Goal: Navigation & Orientation: Go to known website

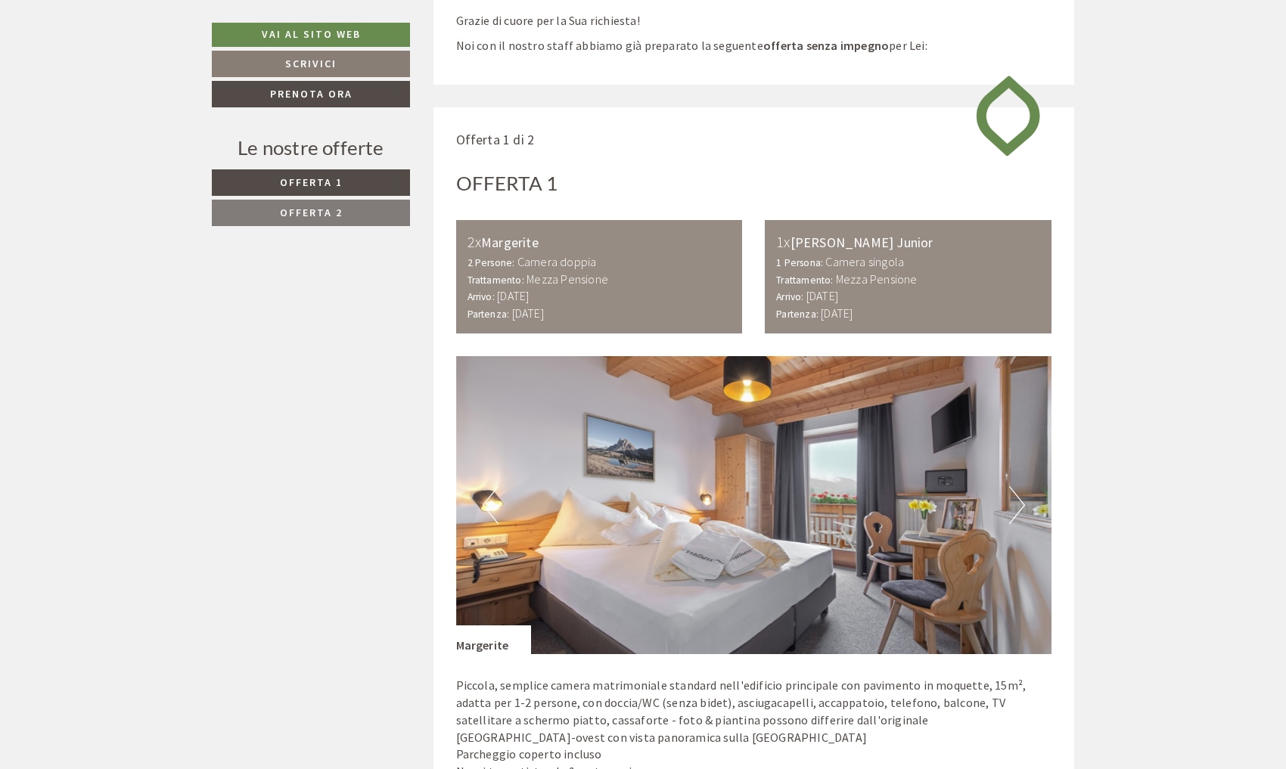
scroll to position [734, 0]
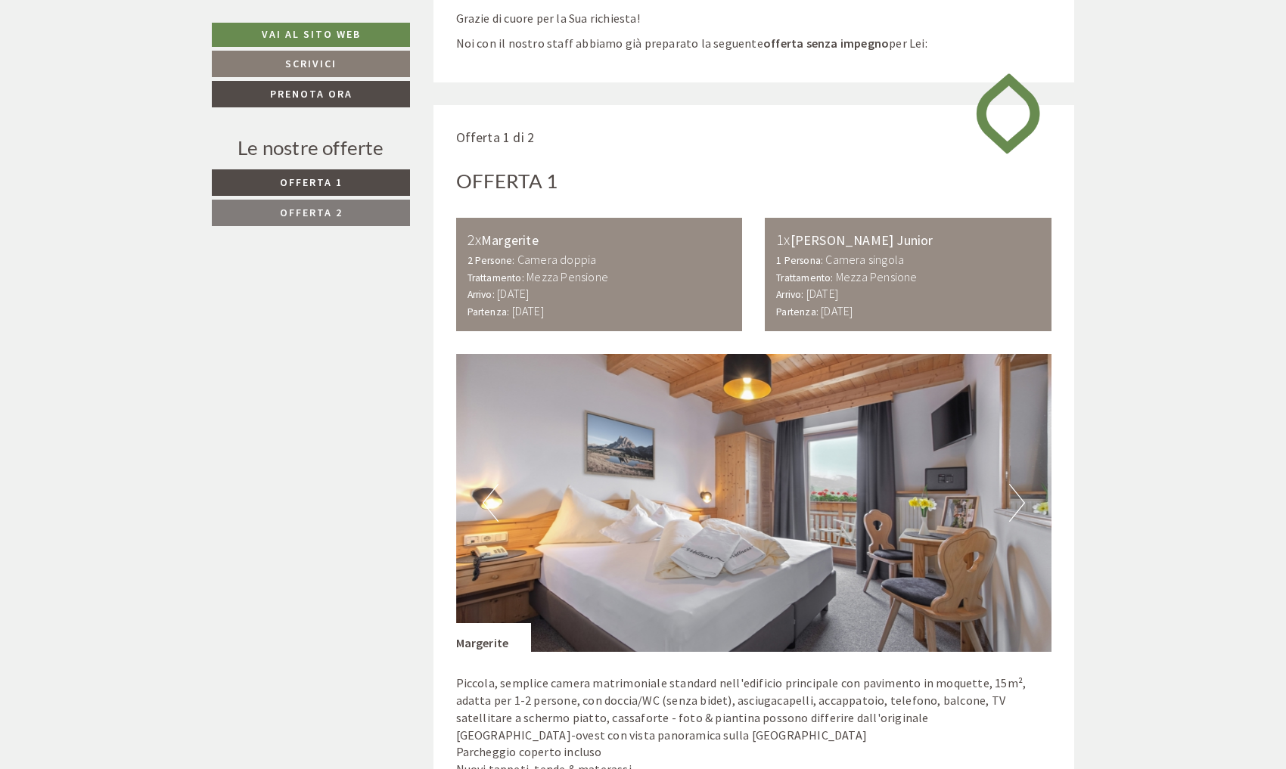
click at [1020, 505] on button "Next" at bounding box center [1017, 503] width 16 height 38
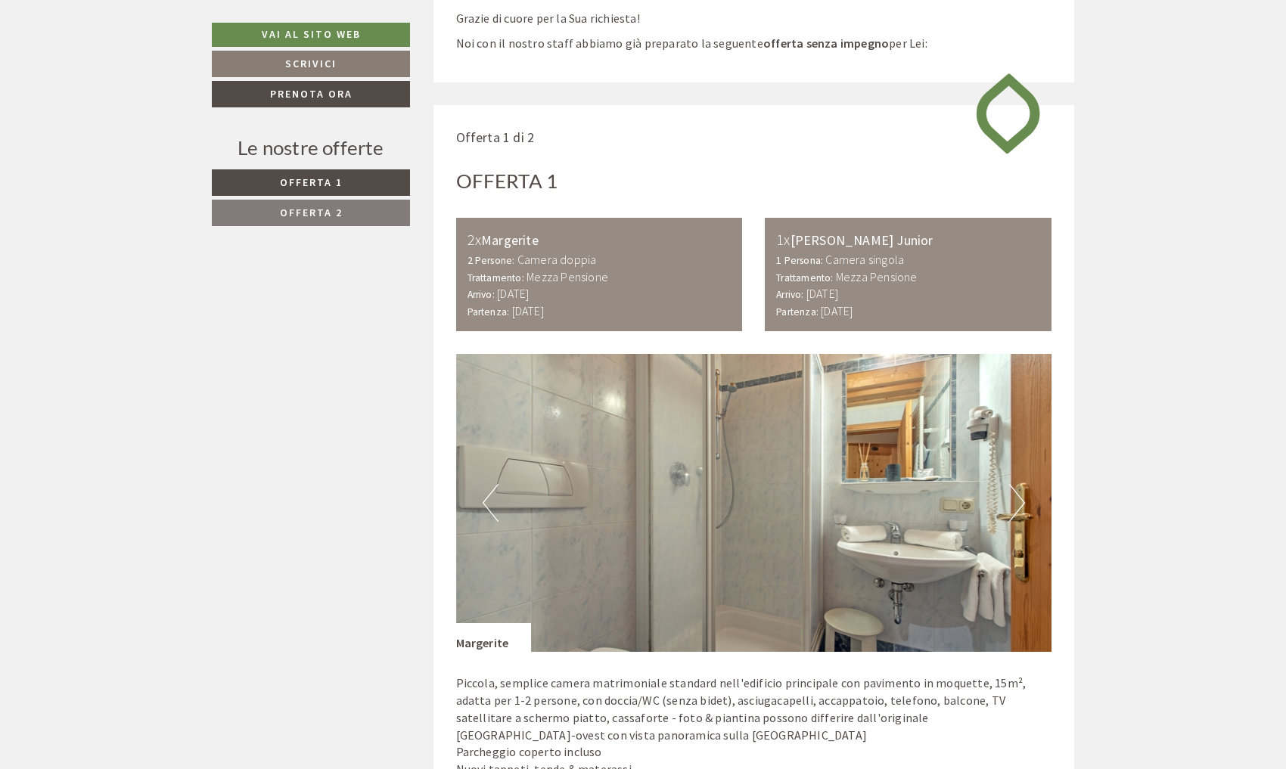
click at [1020, 505] on button "Next" at bounding box center [1017, 503] width 16 height 38
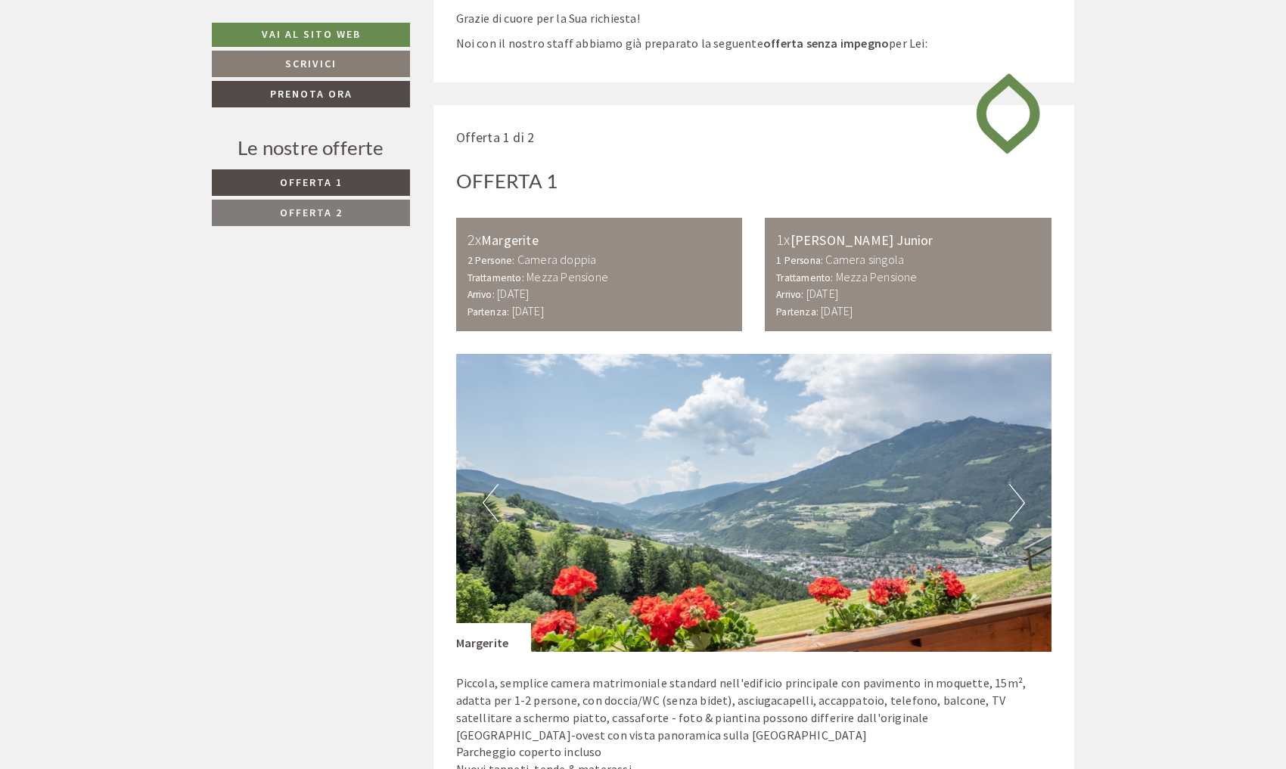
click at [1020, 505] on button "Next" at bounding box center [1017, 503] width 16 height 38
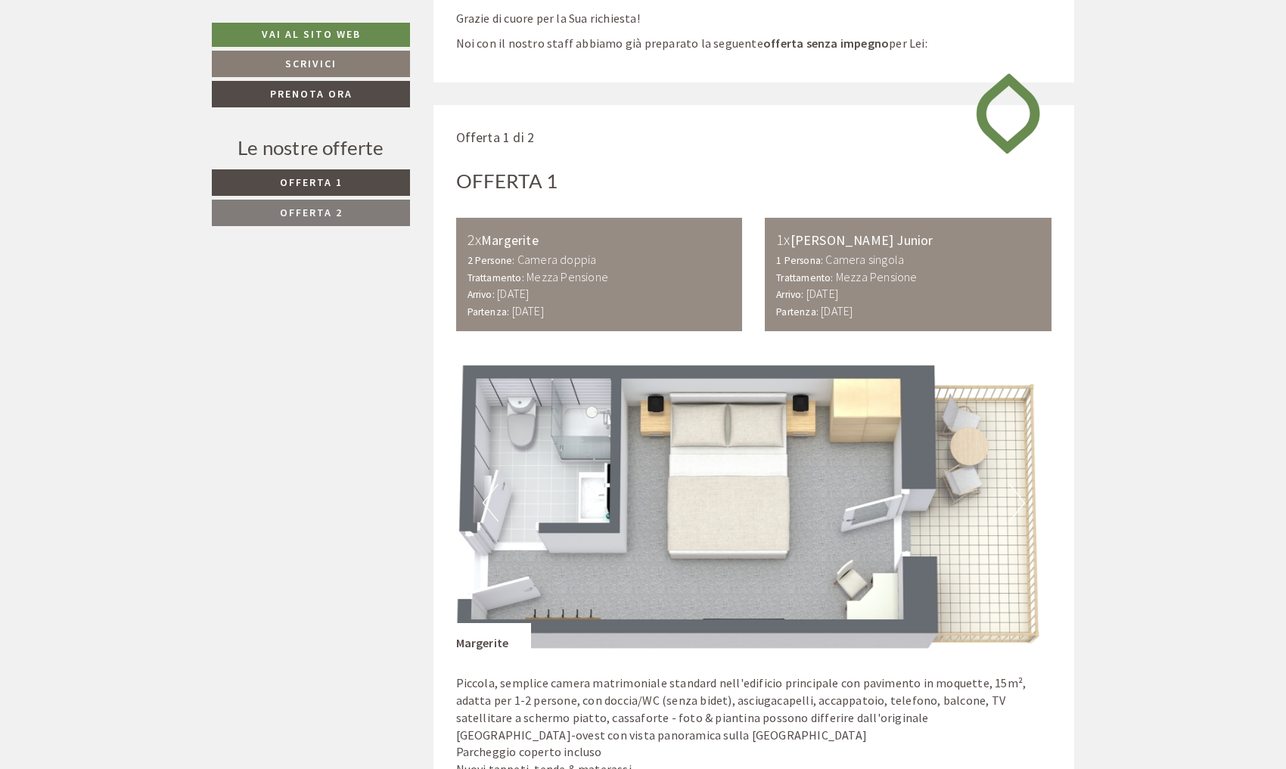
click at [858, 275] on b "Mezza Pensione" at bounding box center [877, 276] width 82 height 15
click at [691, 278] on div "2 Persone: Camera doppia Trattamento: Mezza Pensione" at bounding box center [599, 268] width 264 height 35
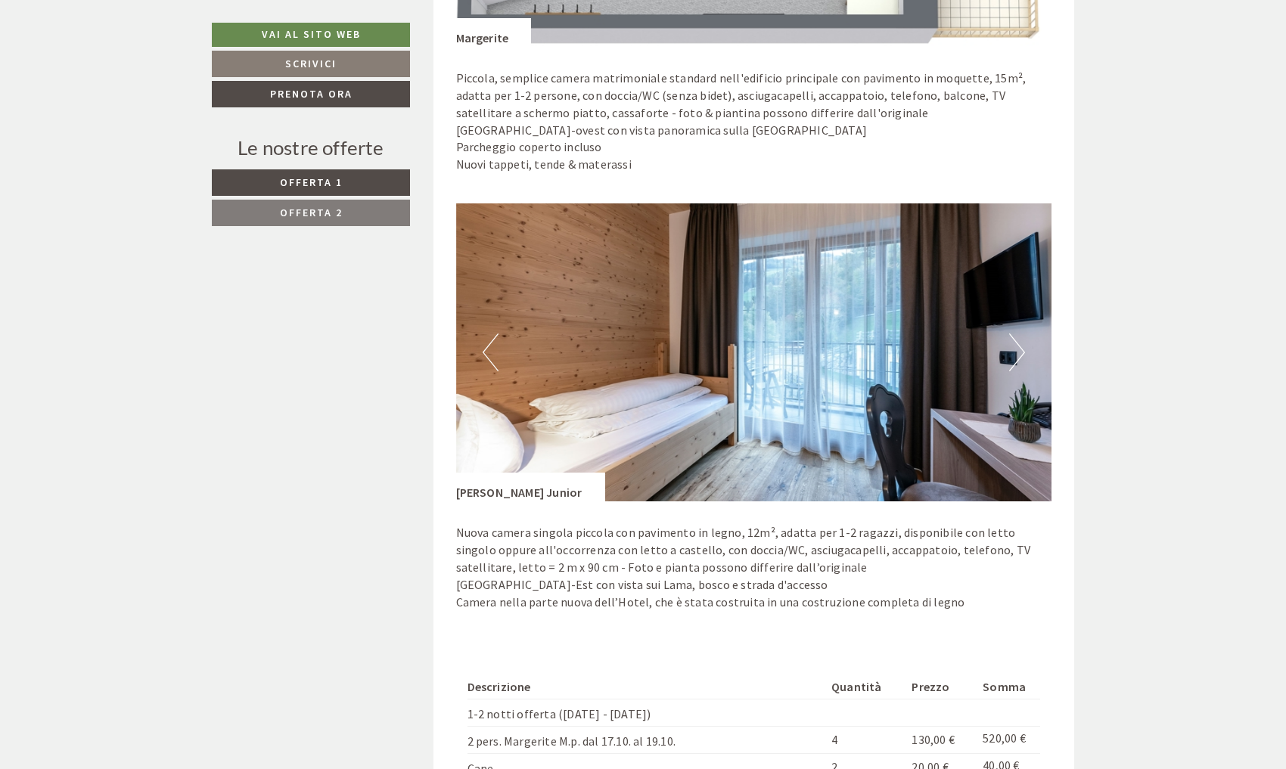
scroll to position [1343, 0]
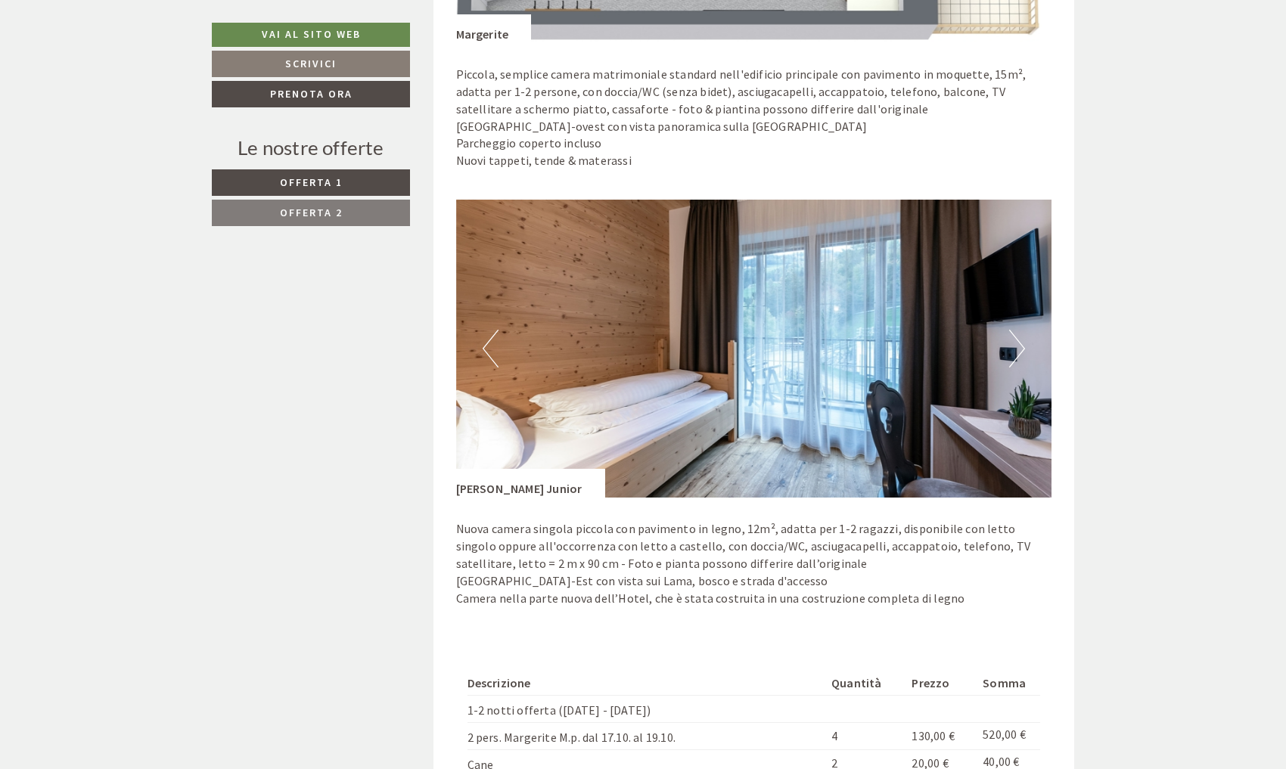
click at [1005, 347] on img at bounding box center [754, 349] width 596 height 298
click at [1016, 345] on button "Next" at bounding box center [1017, 349] width 16 height 38
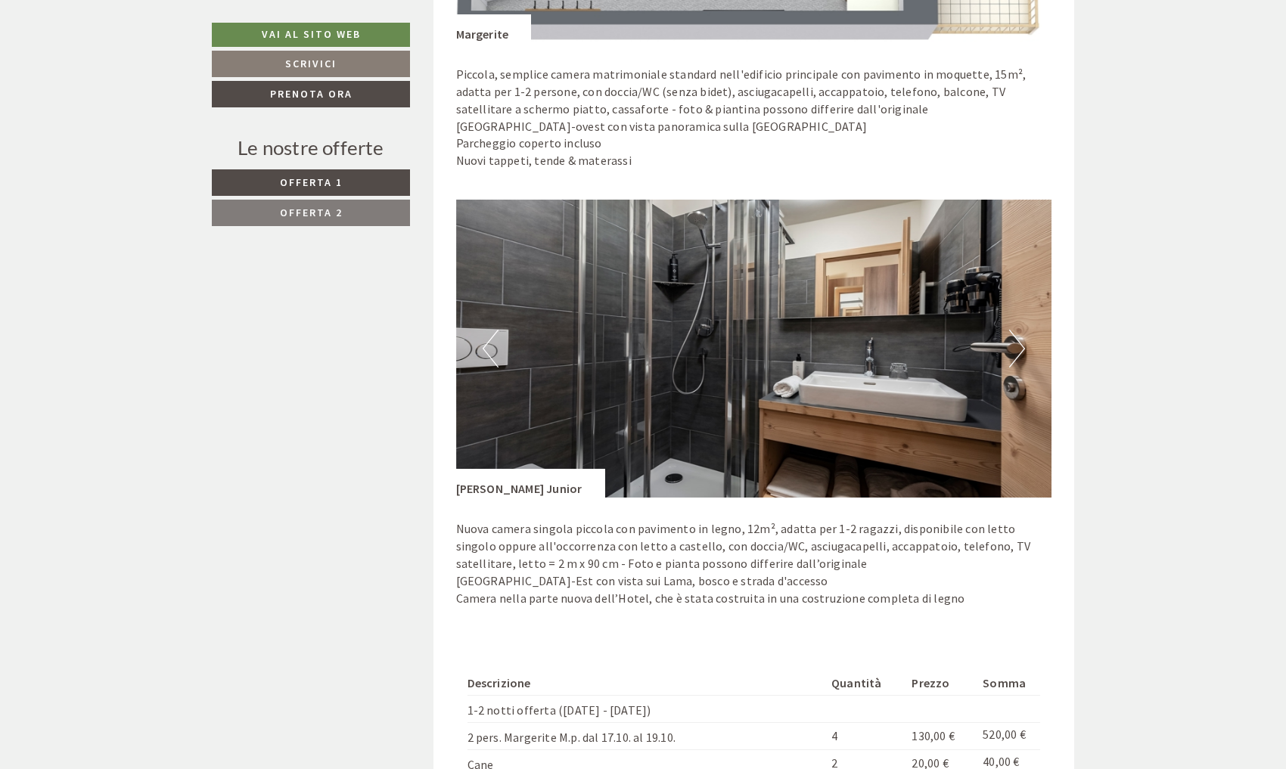
click at [1016, 345] on button "Next" at bounding box center [1017, 349] width 16 height 38
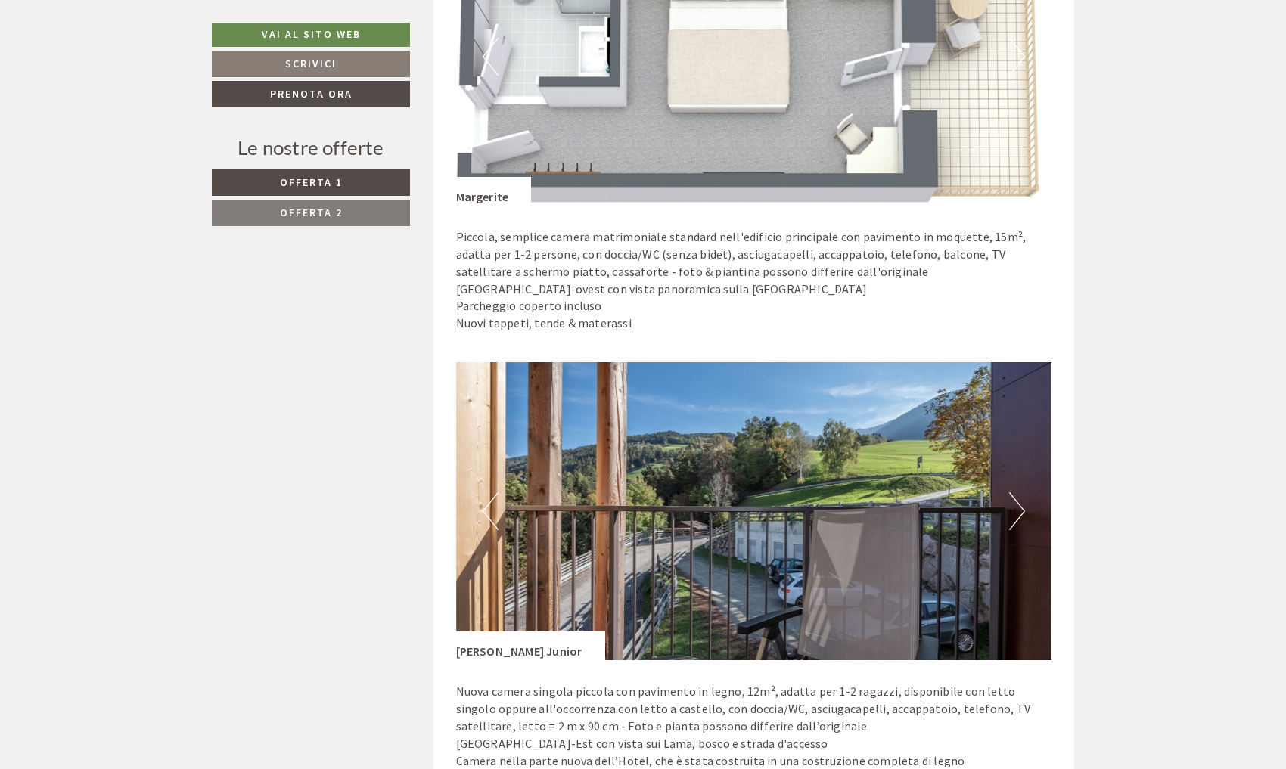
scroll to position [1179, 0]
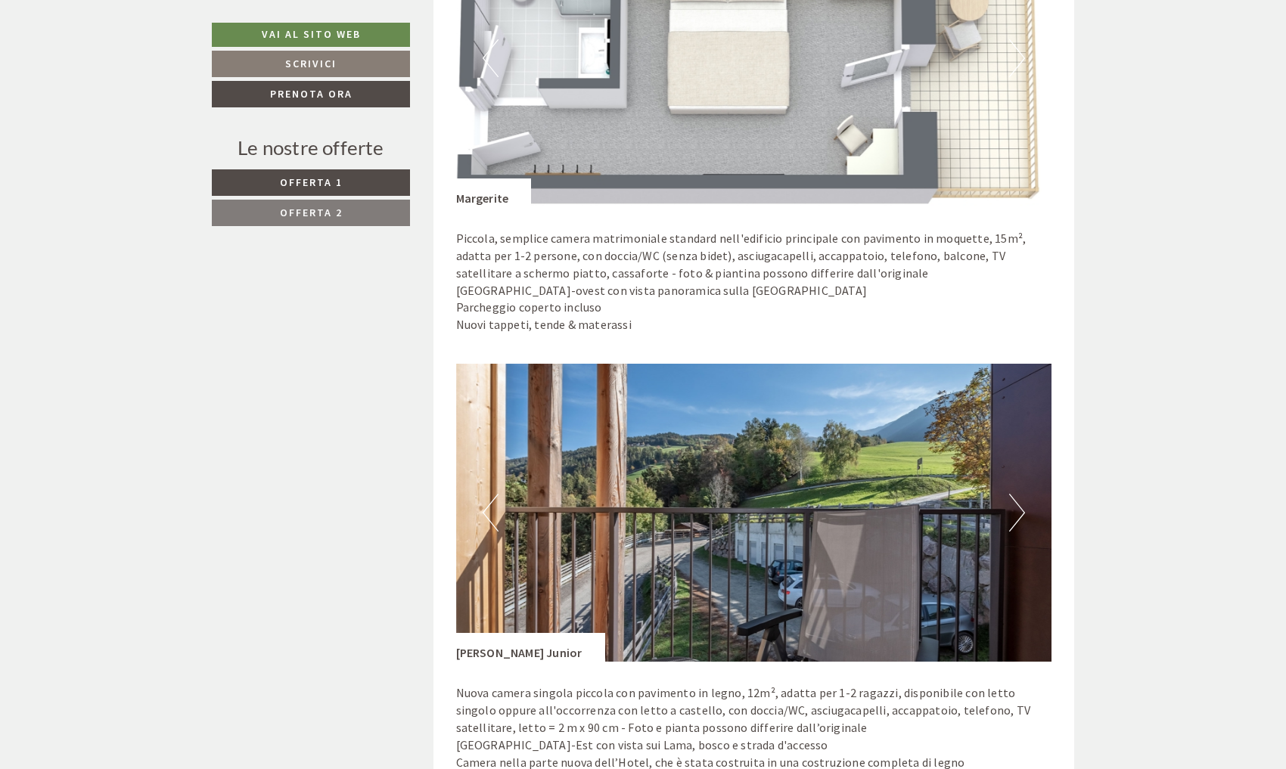
click at [1008, 491] on img at bounding box center [754, 513] width 596 height 298
click at [1022, 508] on button "Next" at bounding box center [1017, 513] width 16 height 38
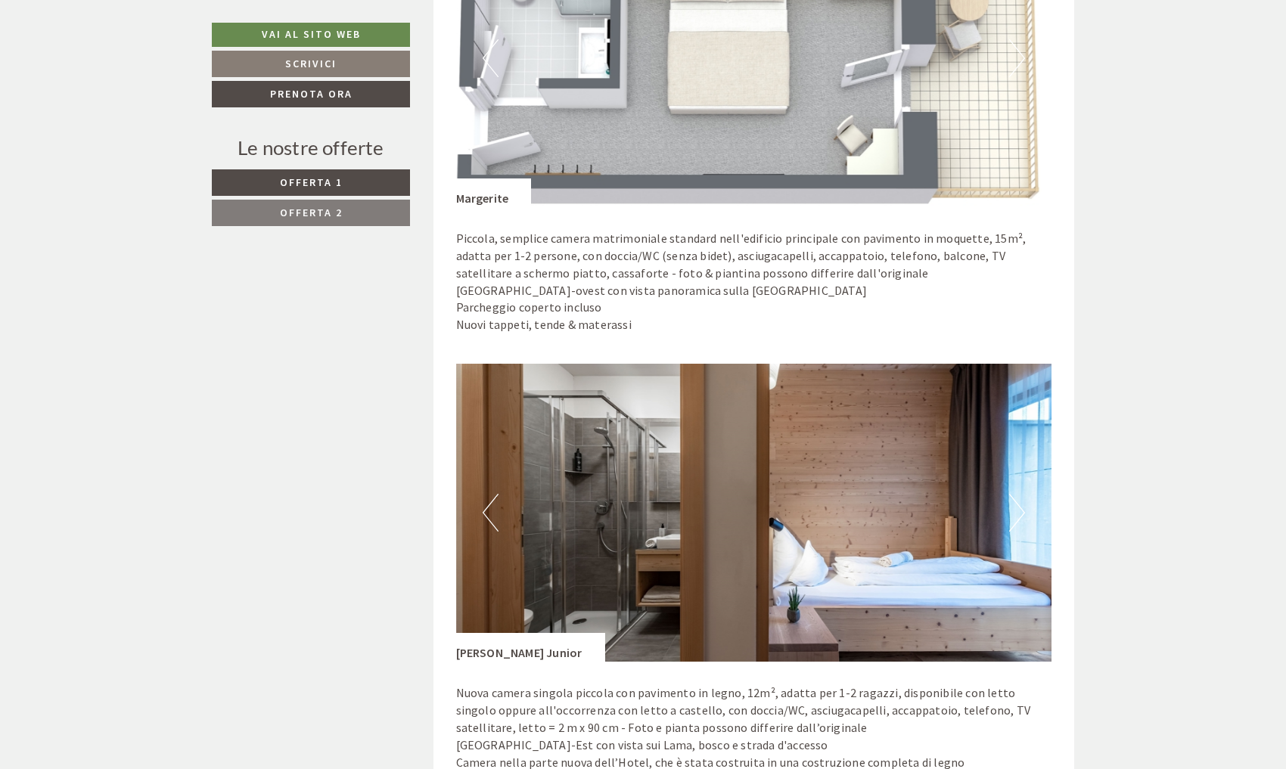
click at [1022, 508] on button "Next" at bounding box center [1017, 513] width 16 height 38
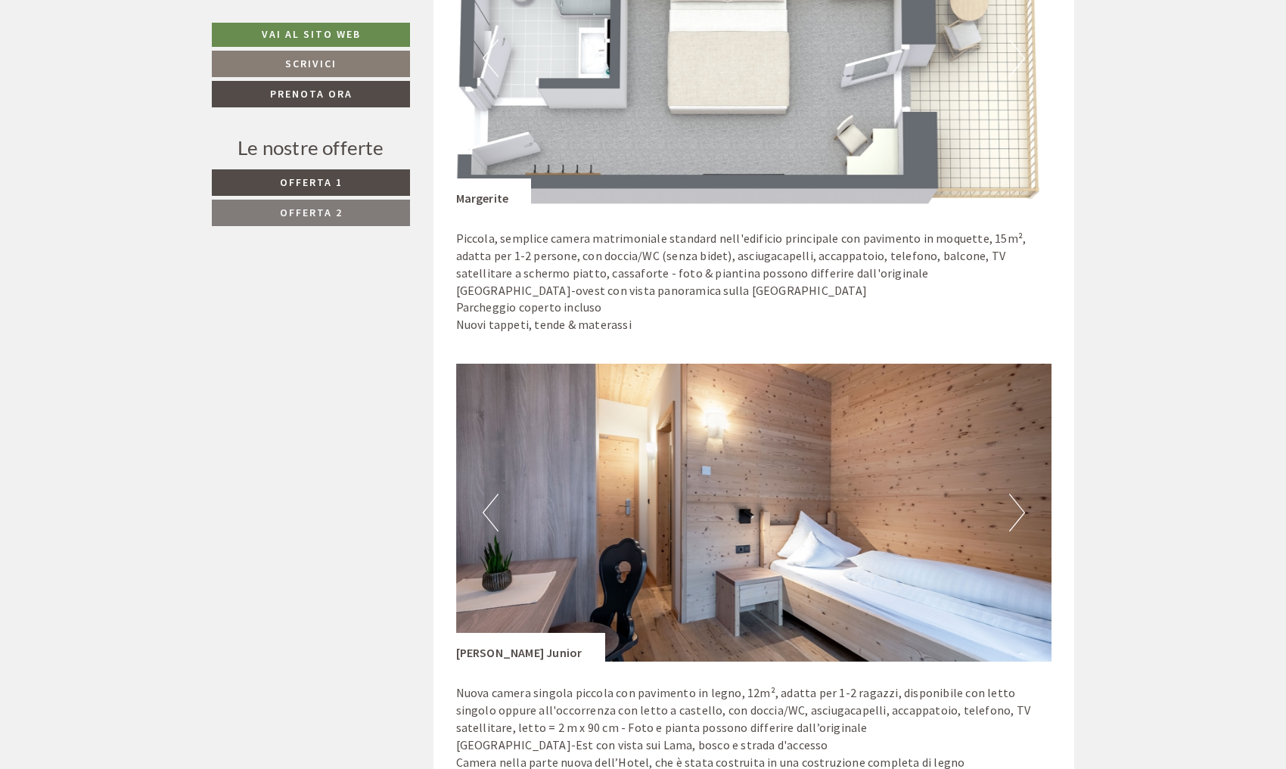
click at [1022, 508] on button "Next" at bounding box center [1017, 513] width 16 height 38
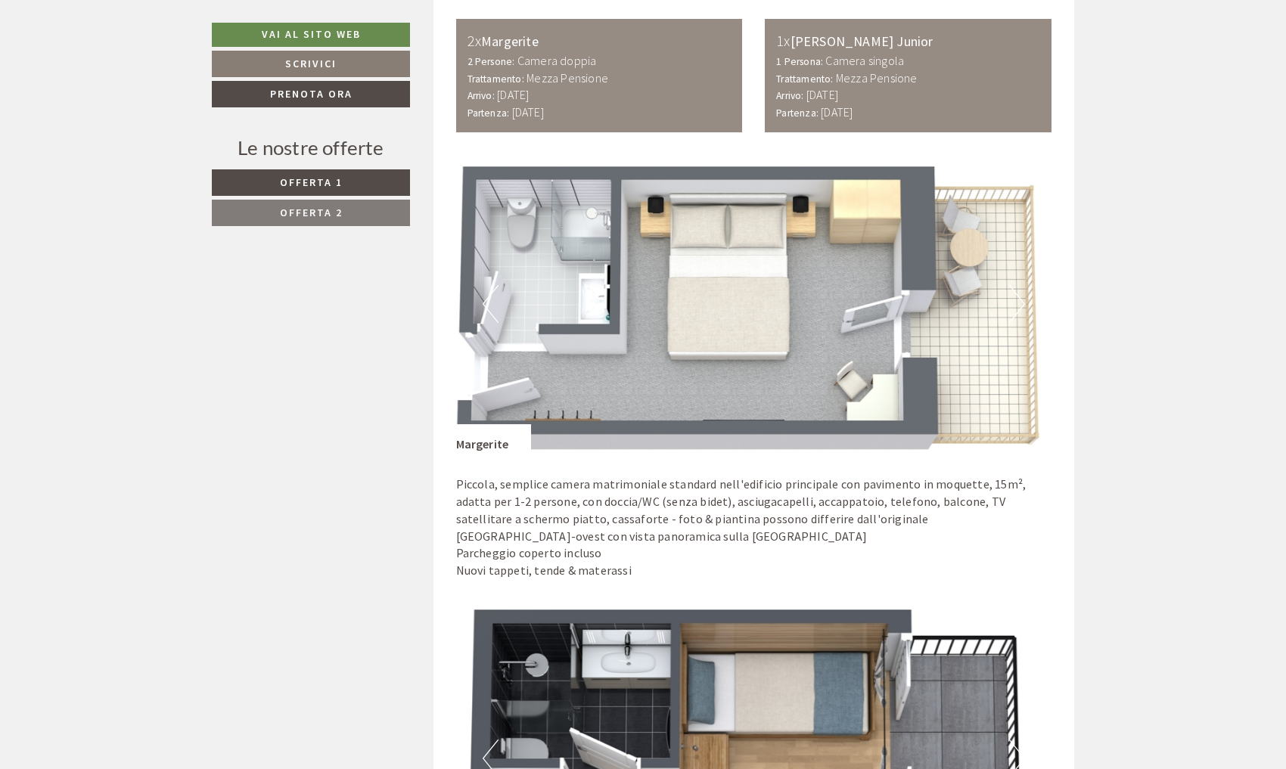
scroll to position [920, 0]
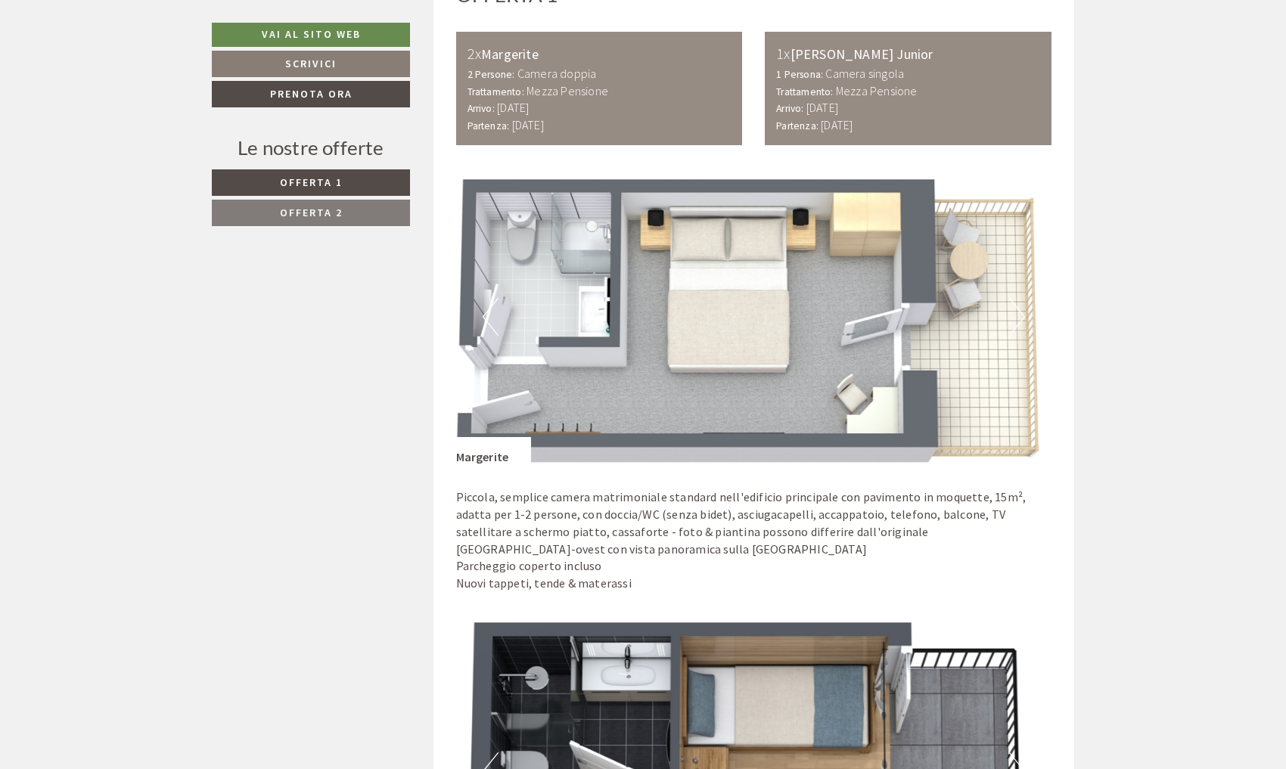
click at [1017, 309] on button "Next" at bounding box center [1017, 317] width 16 height 38
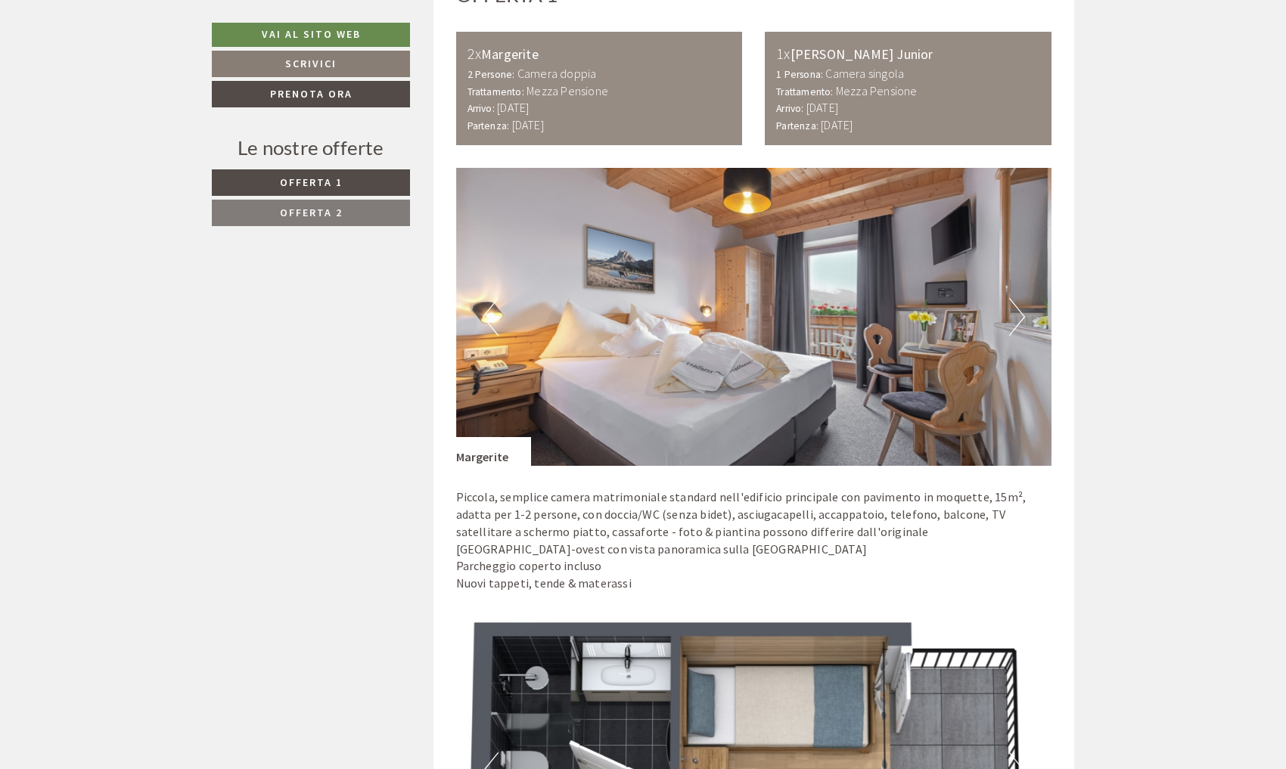
click at [1017, 309] on button "Next" at bounding box center [1017, 317] width 16 height 38
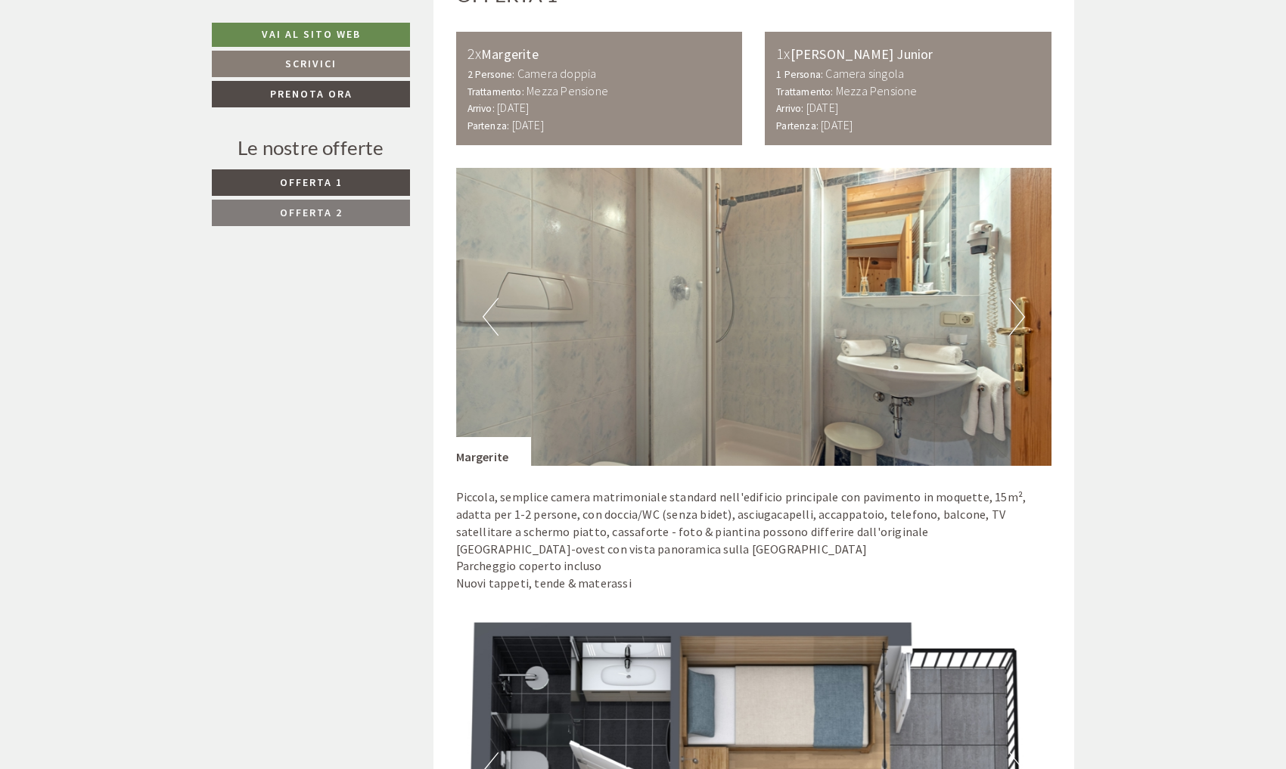
click at [1017, 309] on button "Next" at bounding box center [1017, 317] width 16 height 38
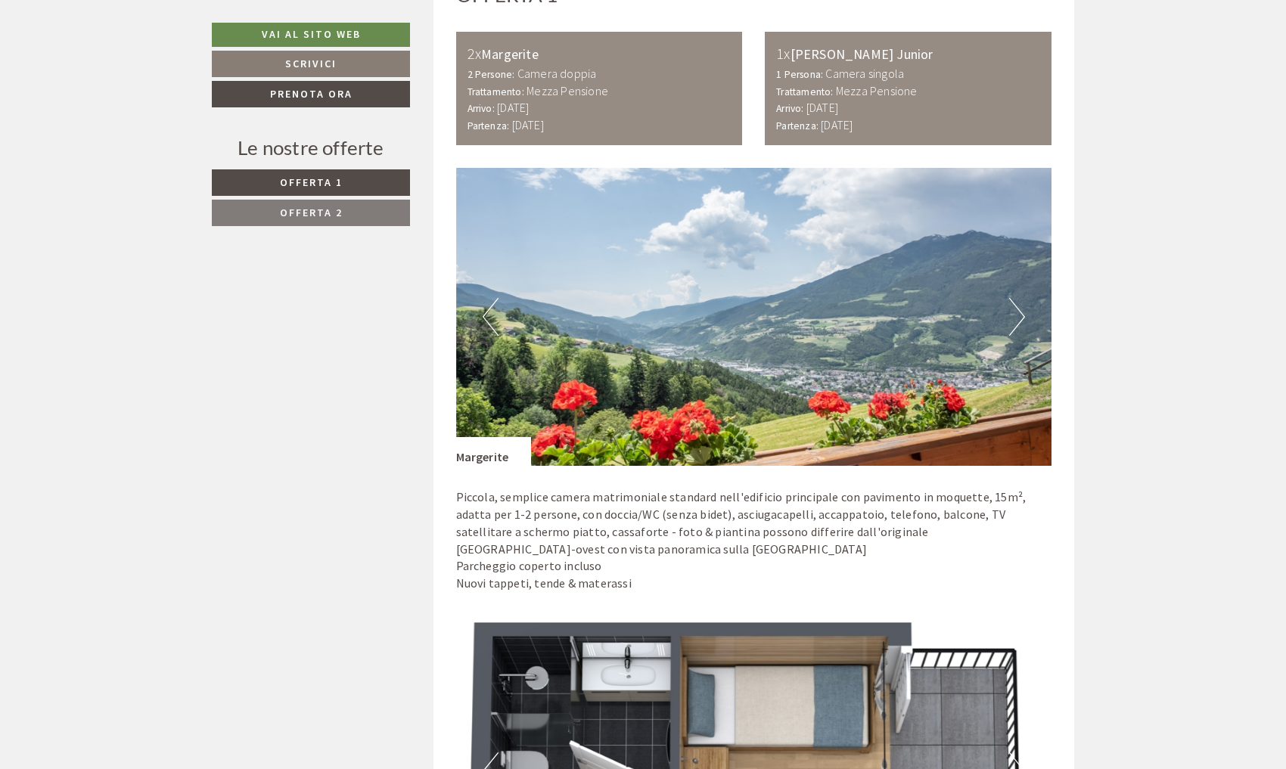
click at [1017, 309] on button "Next" at bounding box center [1017, 317] width 16 height 38
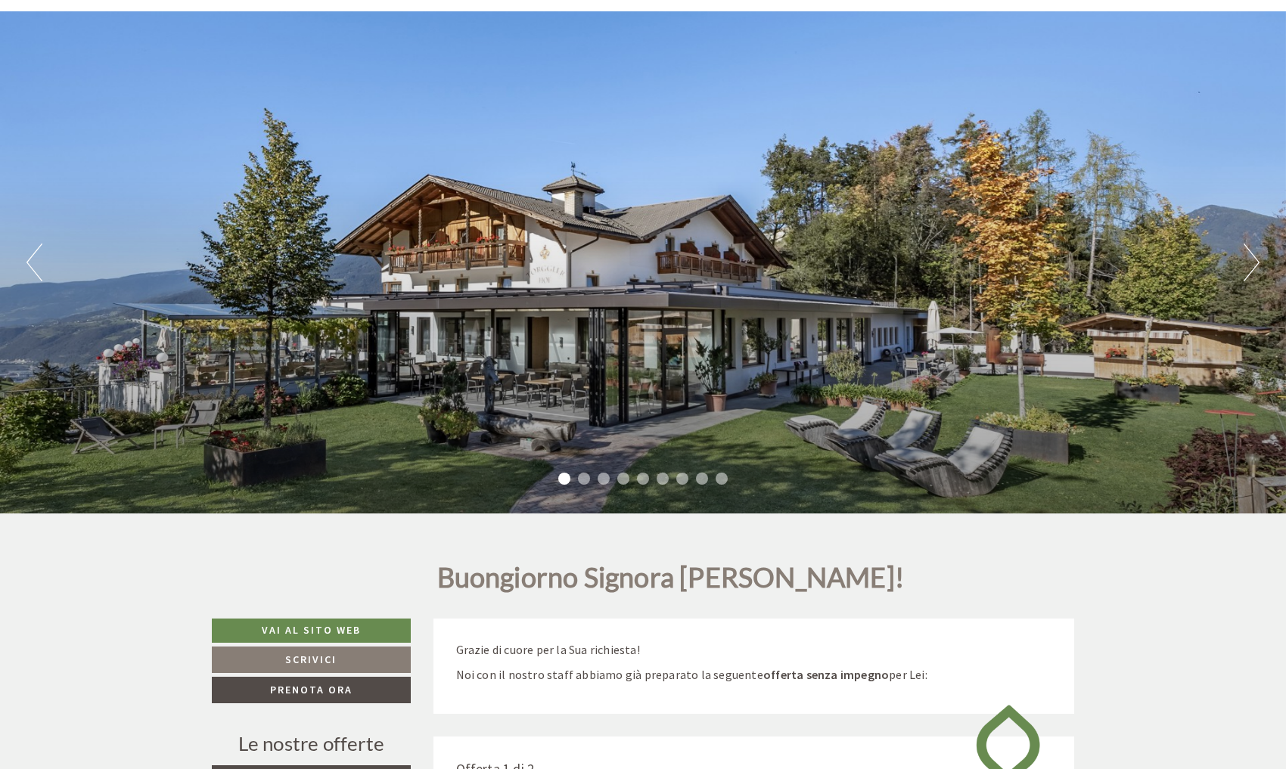
scroll to position [105, 0]
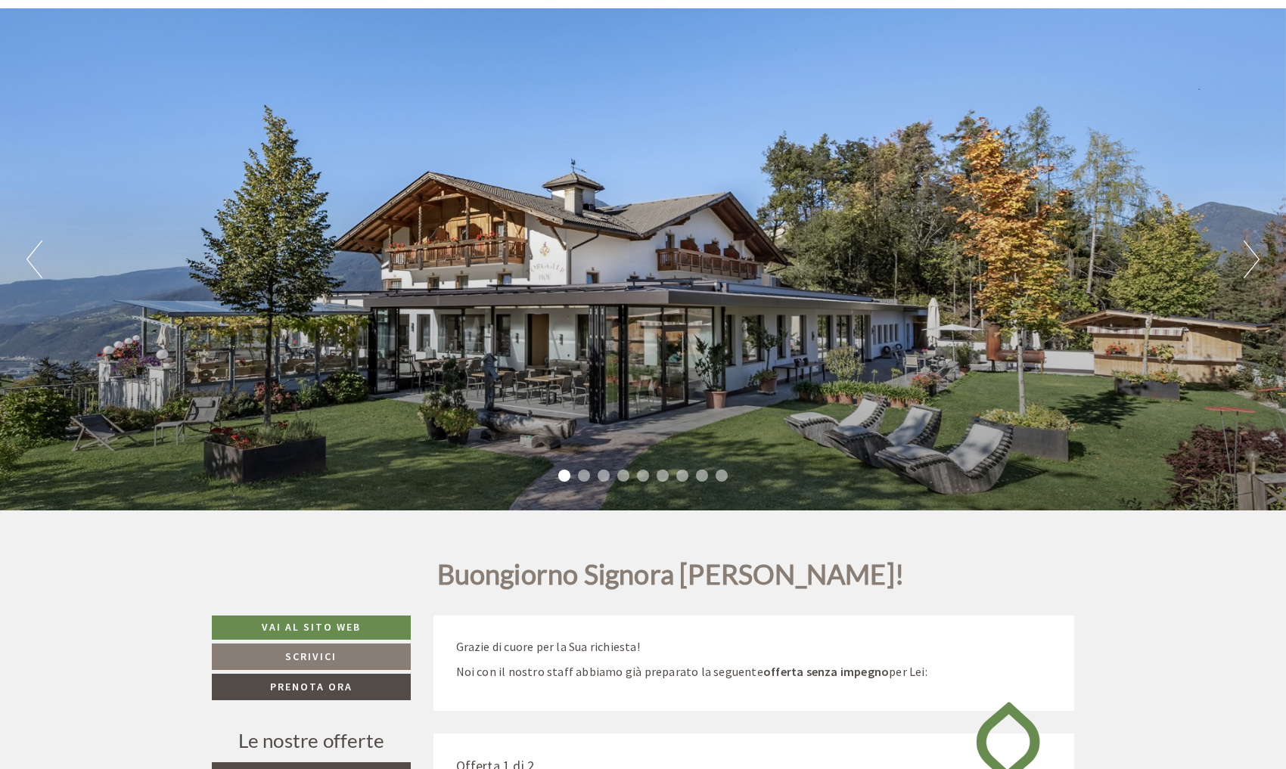
click at [579, 478] on li "2" at bounding box center [584, 476] width 12 height 12
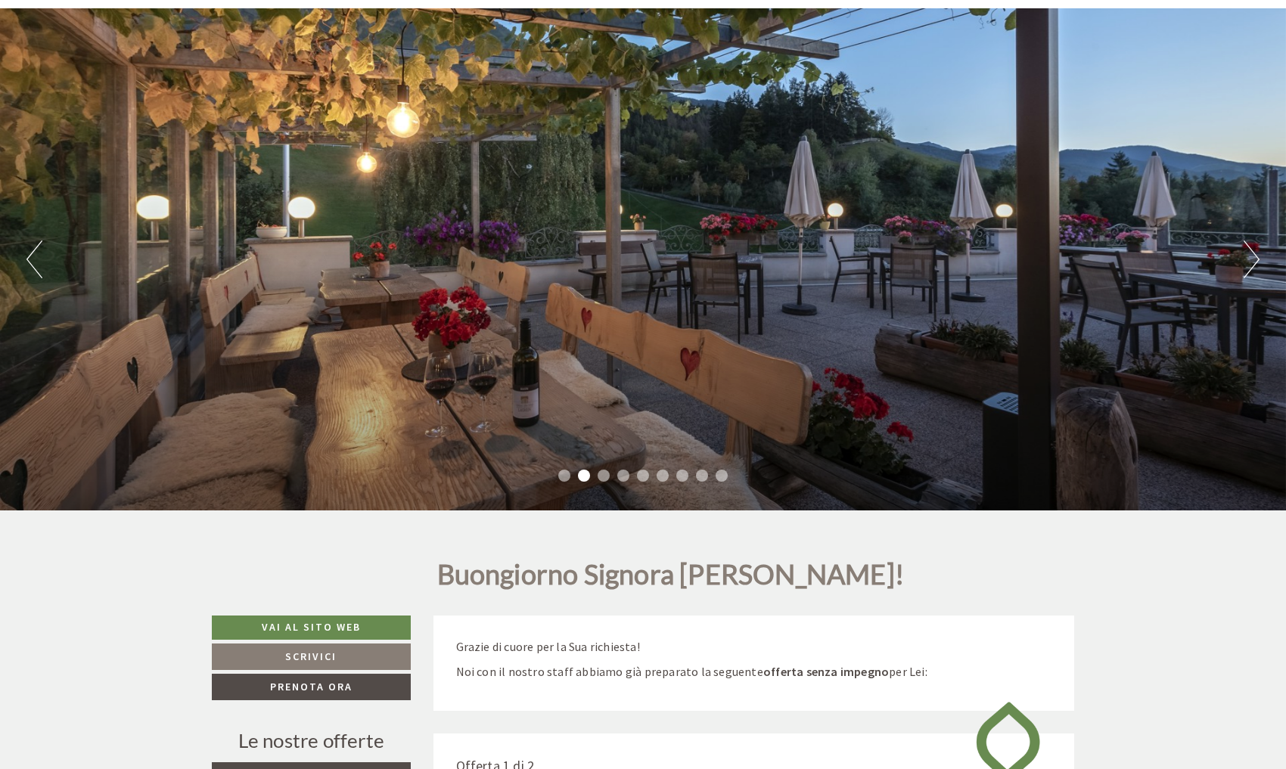
click at [601, 477] on li "3" at bounding box center [604, 476] width 12 height 12
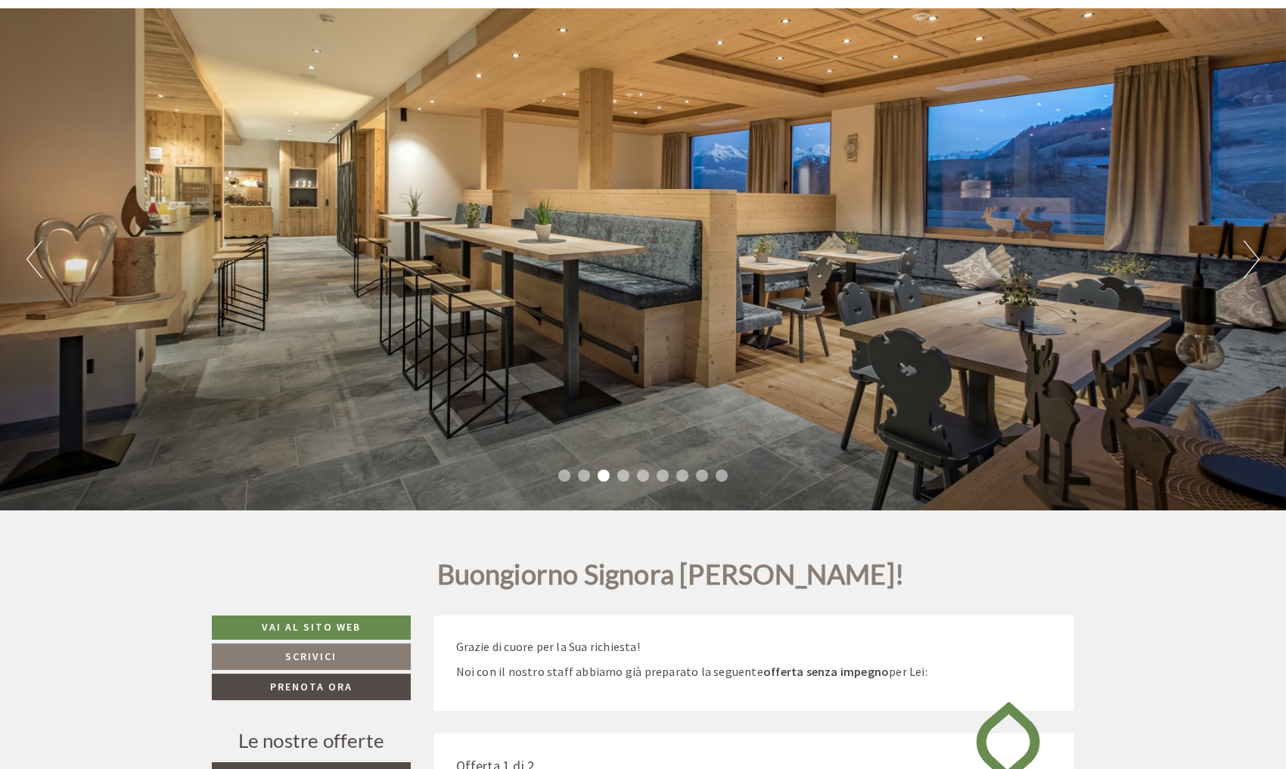
click at [626, 475] on li "4" at bounding box center [623, 476] width 12 height 12
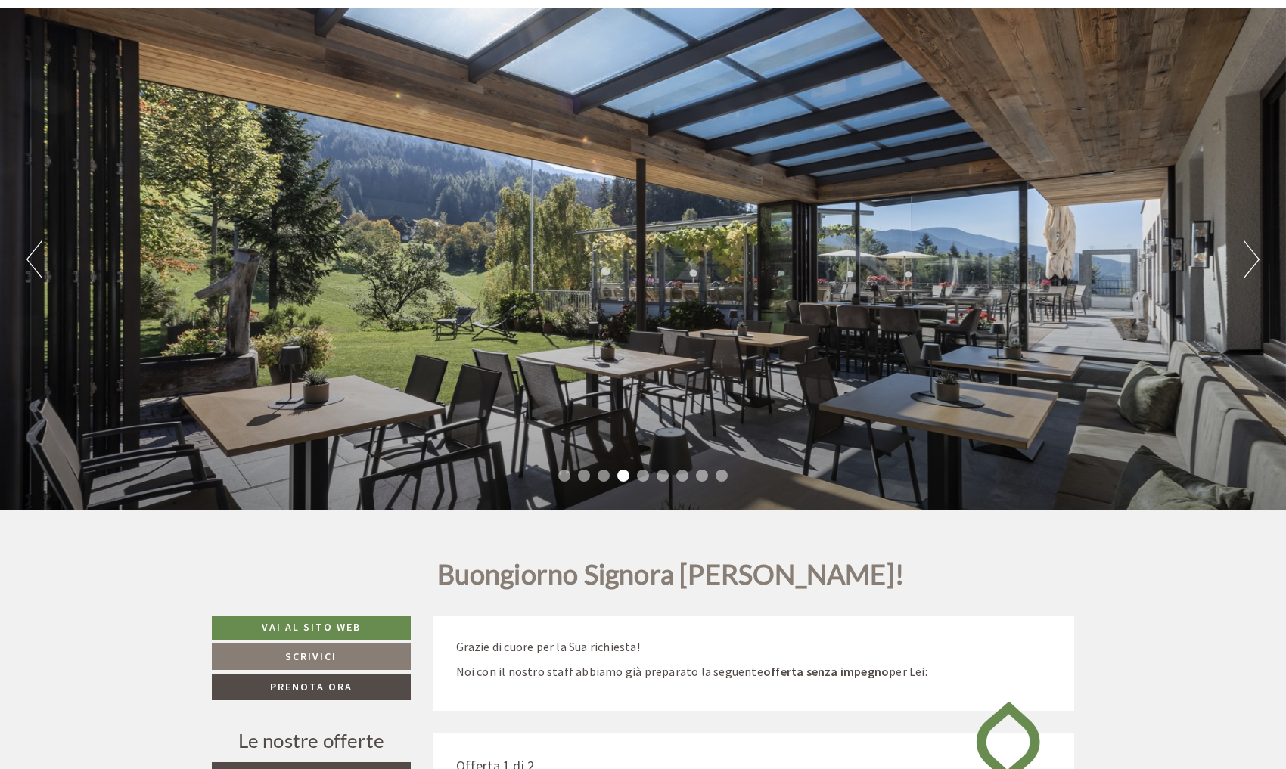
click at [640, 474] on li "5" at bounding box center [643, 476] width 12 height 12
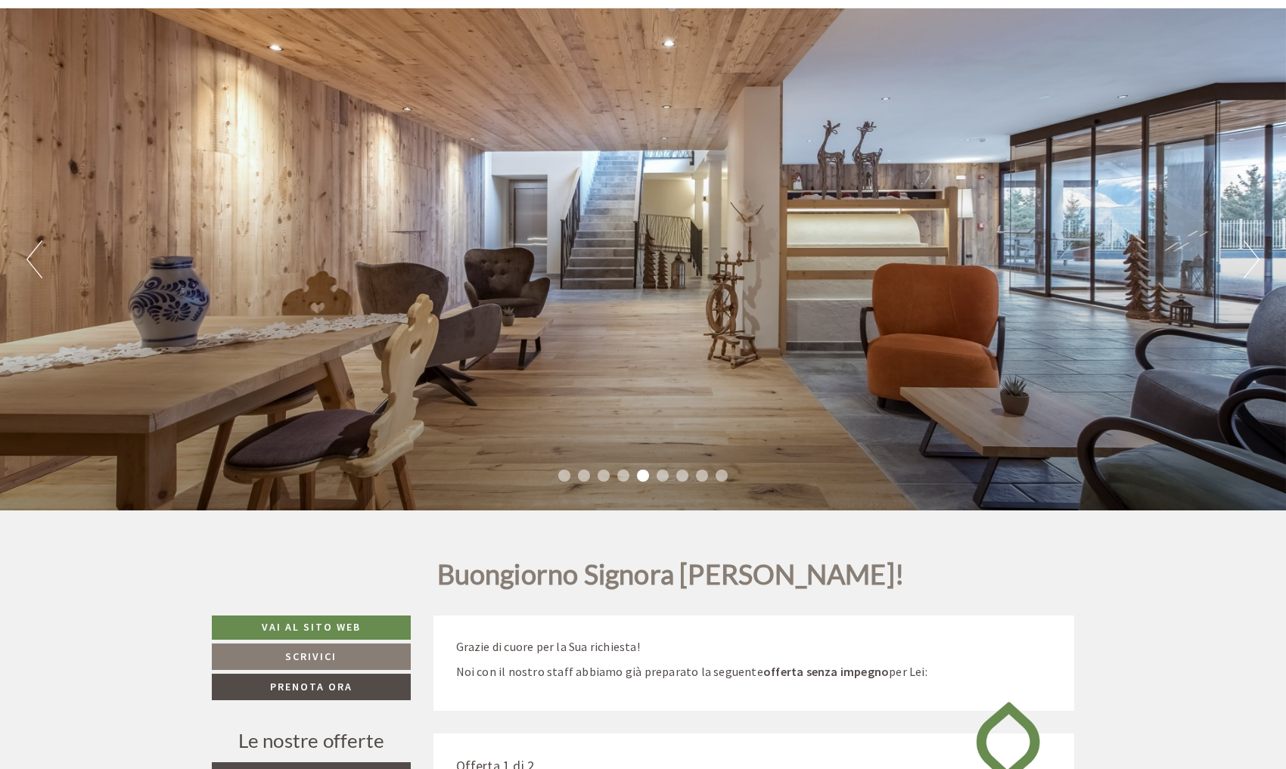
click at [661, 473] on li "6" at bounding box center [663, 476] width 12 height 12
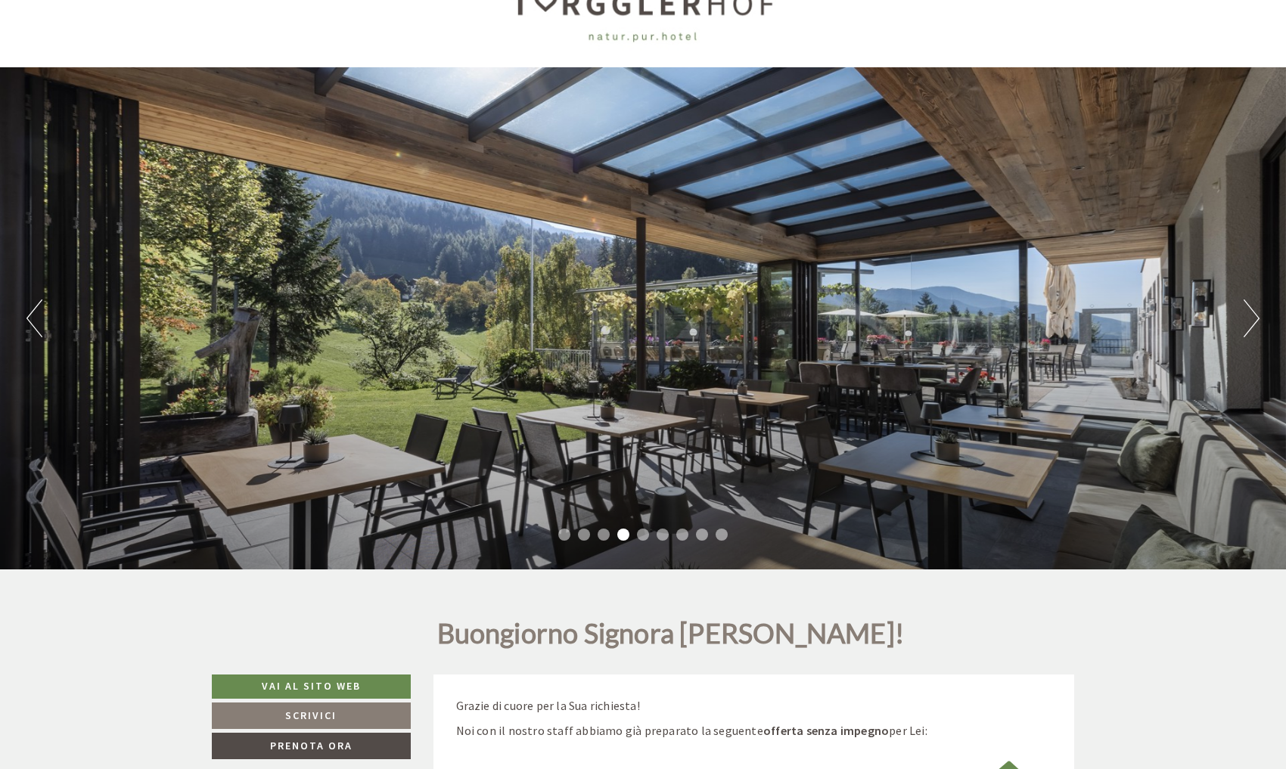
scroll to position [3, 0]
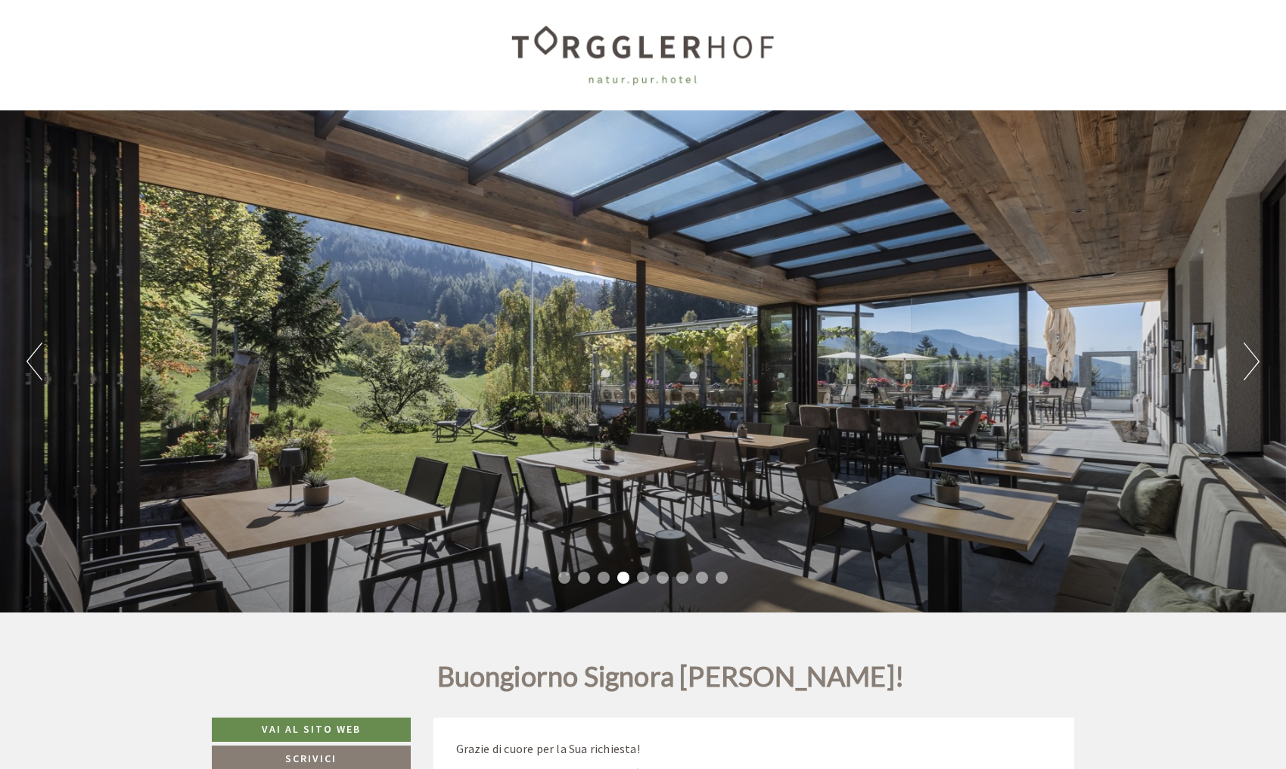
click at [1250, 366] on button "Next" at bounding box center [1252, 362] width 16 height 38
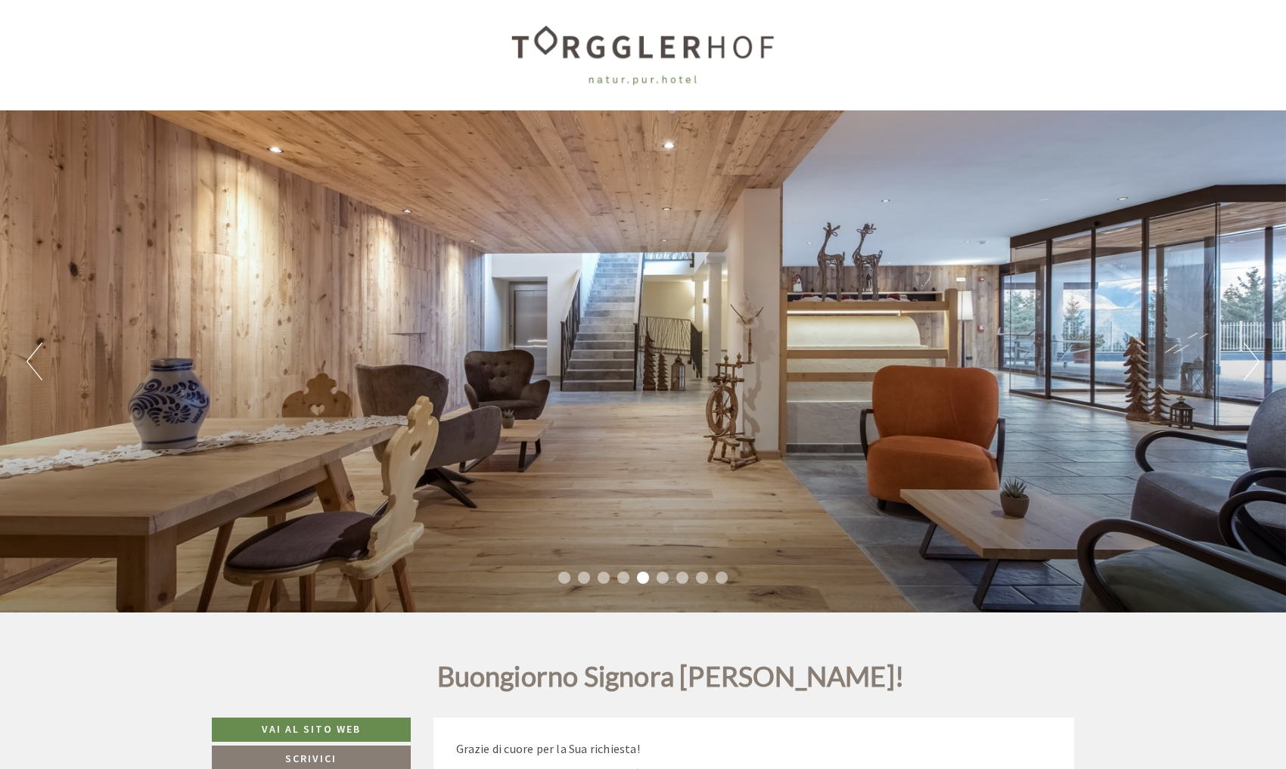
click at [1250, 366] on button "Next" at bounding box center [1252, 362] width 16 height 38
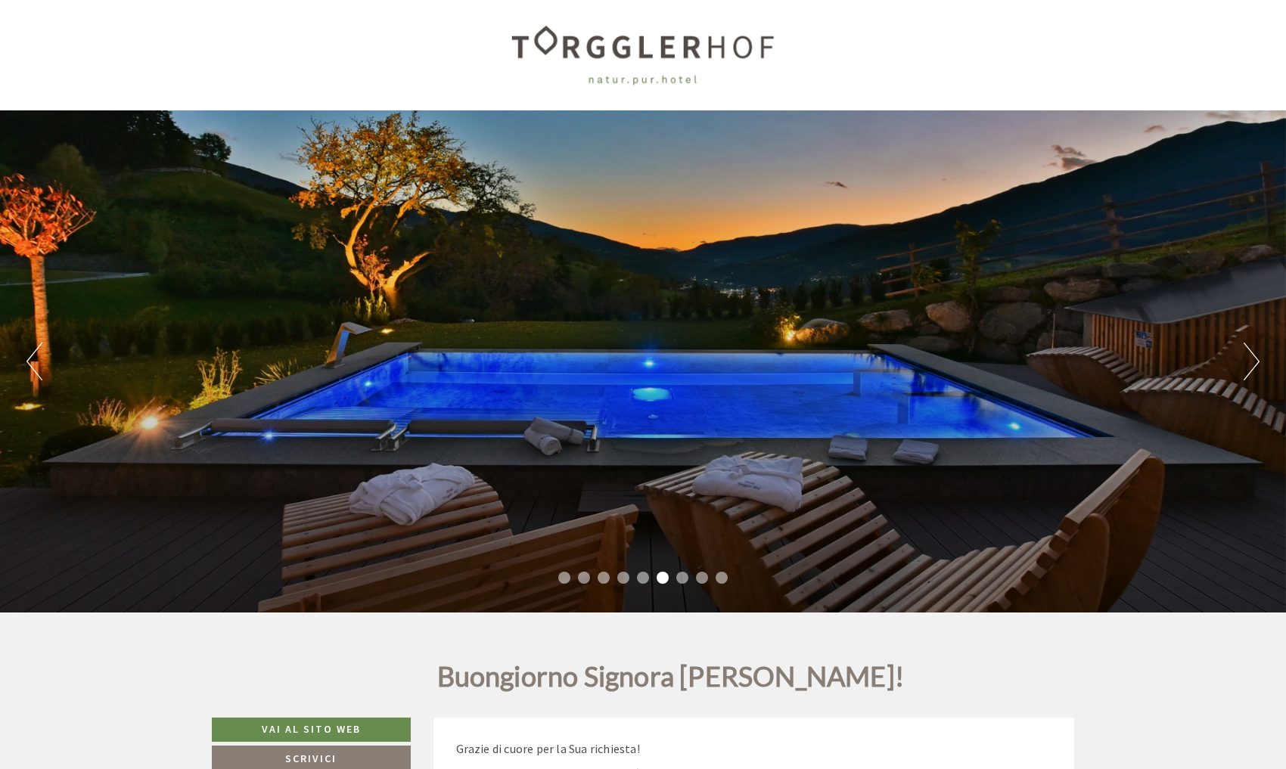
click at [1250, 366] on button "Next" at bounding box center [1252, 362] width 16 height 38
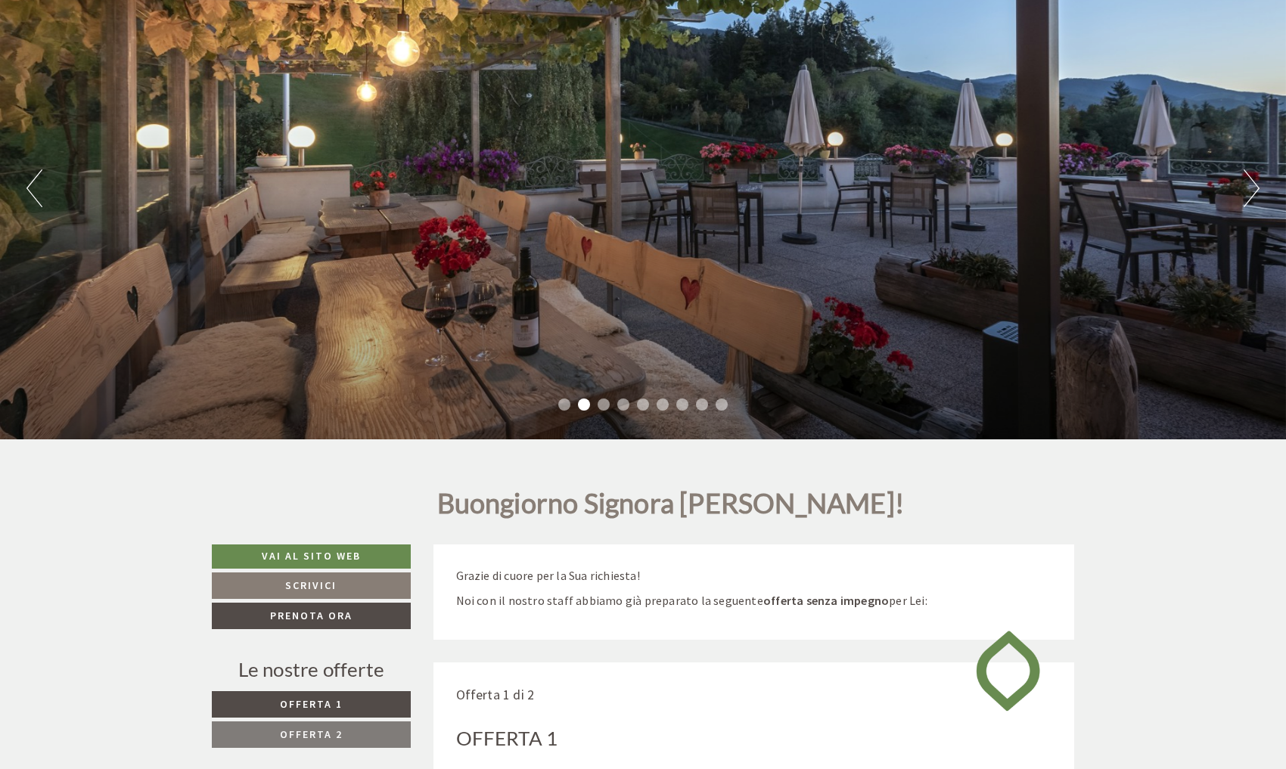
scroll to position [173, 0]
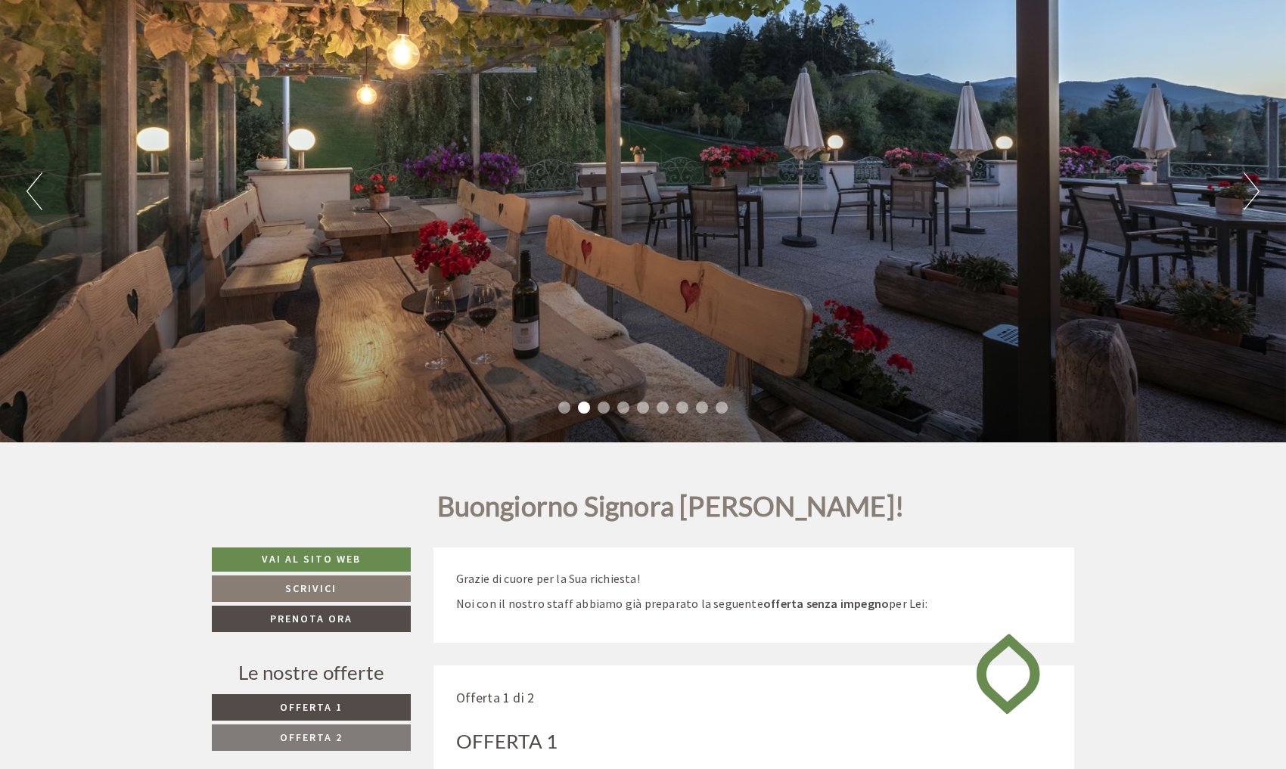
click at [315, 560] on link "Vai al sito web" at bounding box center [311, 560] width 199 height 24
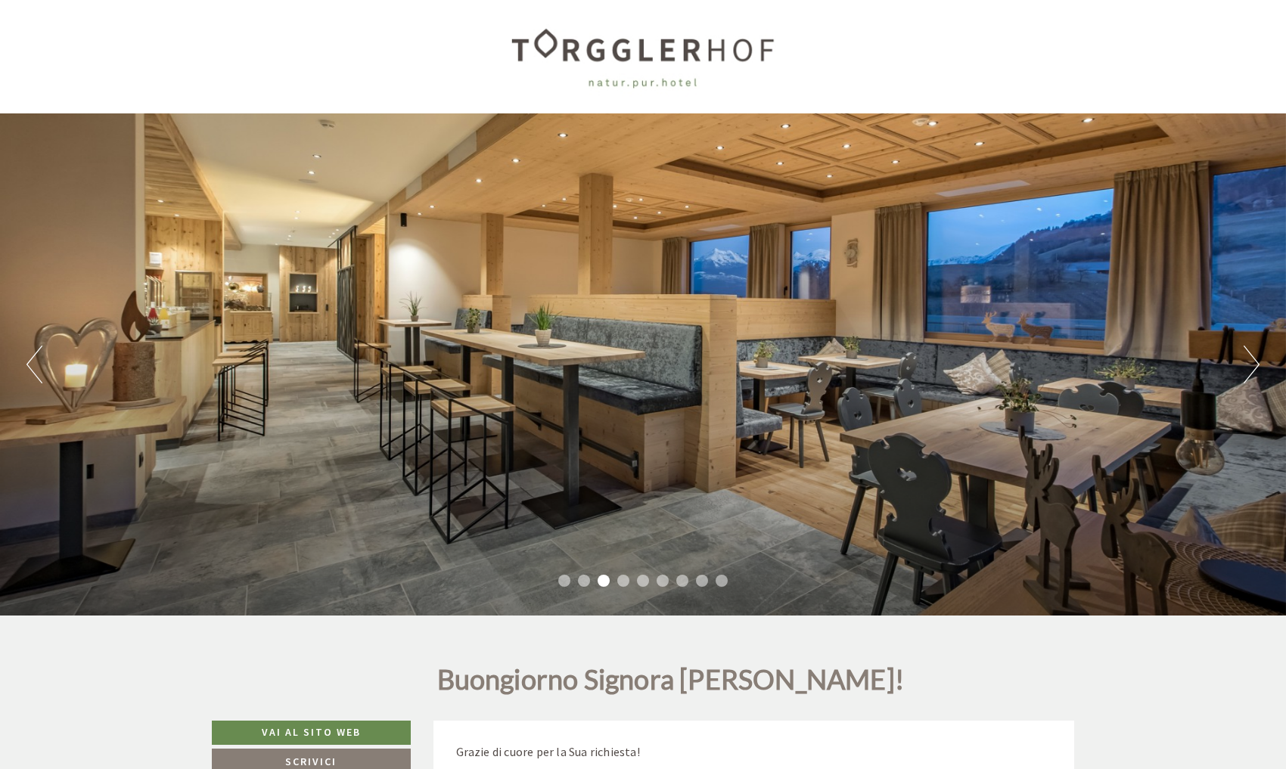
scroll to position [0, 0]
